Goal: Task Accomplishment & Management: Use online tool/utility

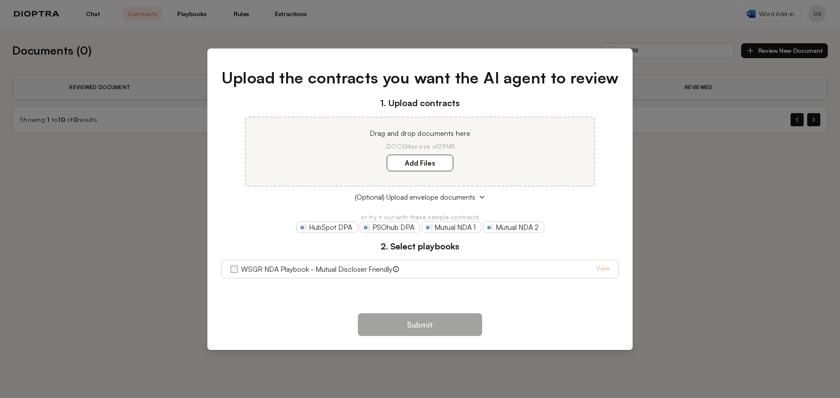
click at [157, 231] on div "Upload the contracts you want the AI agent to review 1. Upload contracts Drag a…" at bounding box center [420, 199] width 840 height 398
